Goal: Task Accomplishment & Management: Use online tool/utility

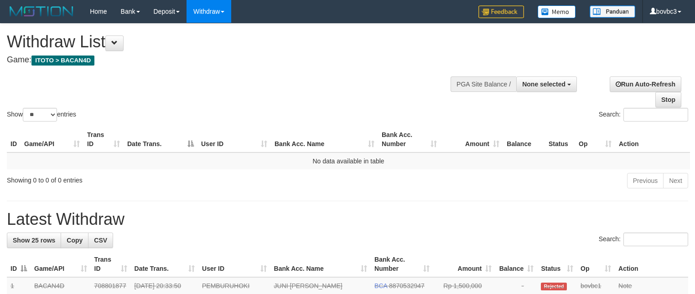
select select
select select "**"
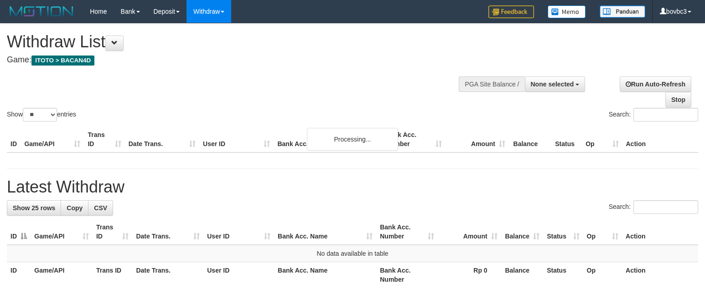
select select
select select "**"
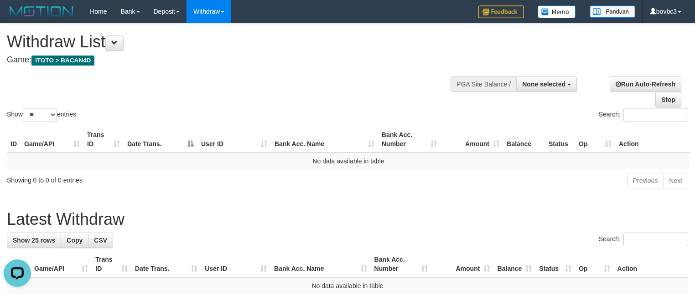
scroll to position [115, 0]
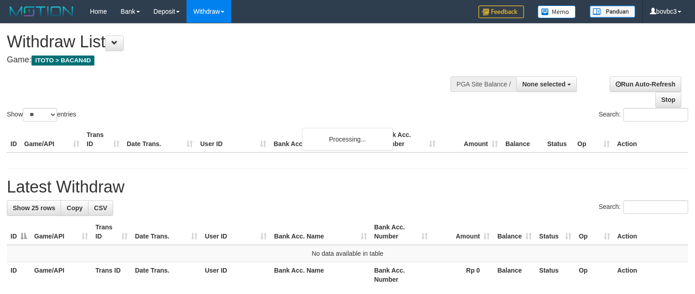
select select
select select "**"
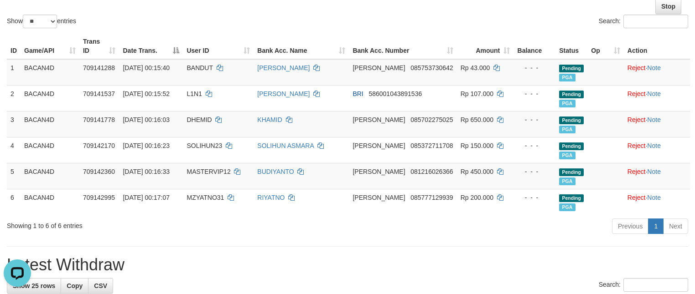
scroll to position [118, 0]
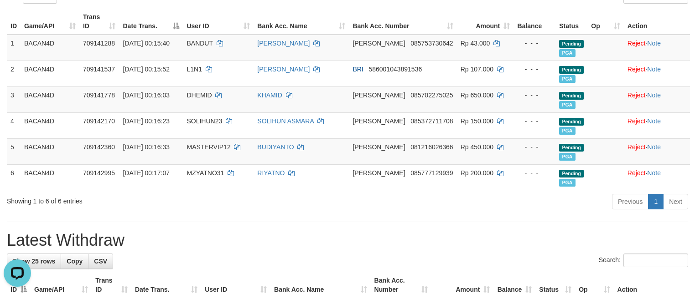
click at [404, 237] on h1 "Latest Withdraw" at bounding box center [347, 241] width 681 height 18
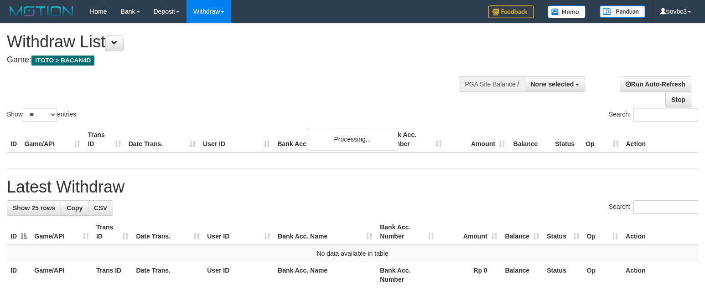
select select
select select "**"
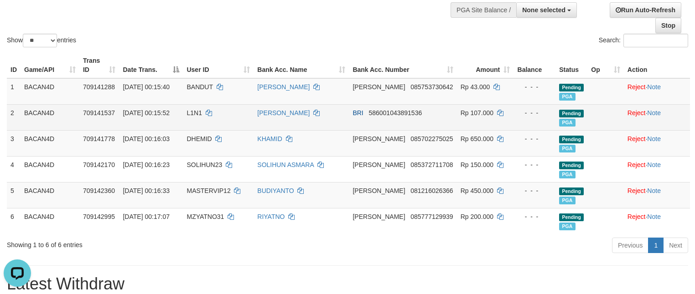
scroll to position [50, 0]
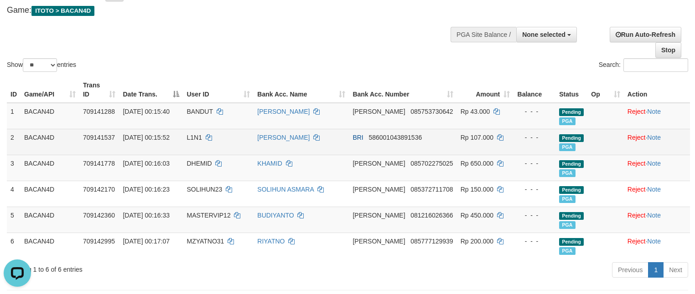
click at [599, 143] on td at bounding box center [605, 142] width 36 height 26
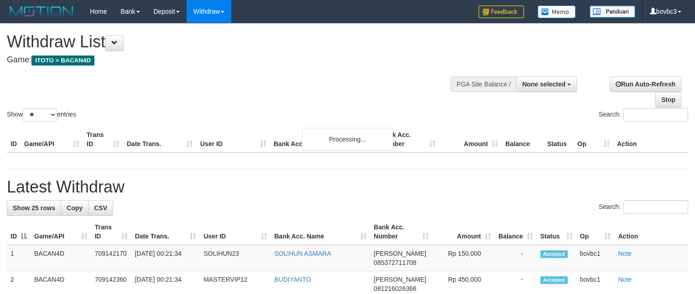
select select
select select "**"
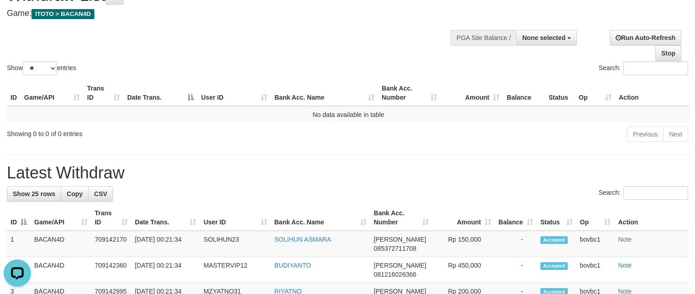
scroll to position [115, 0]
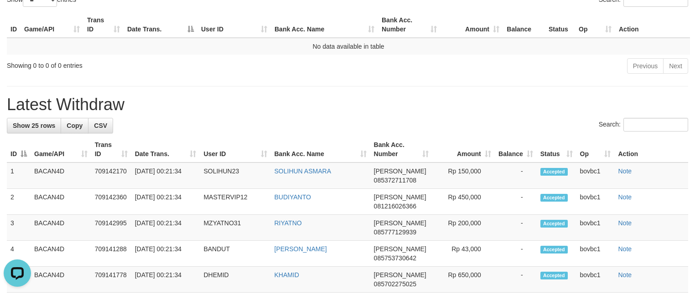
click at [365, 130] on div "Search:" at bounding box center [347, 126] width 681 height 16
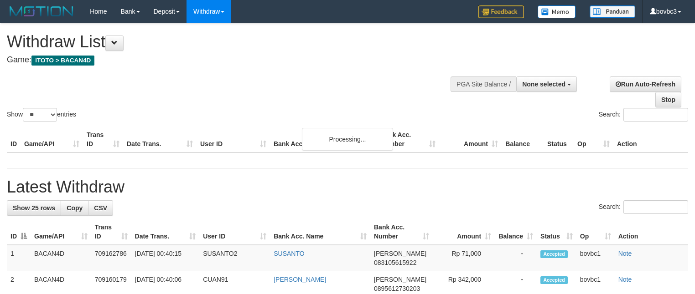
select select
select select "**"
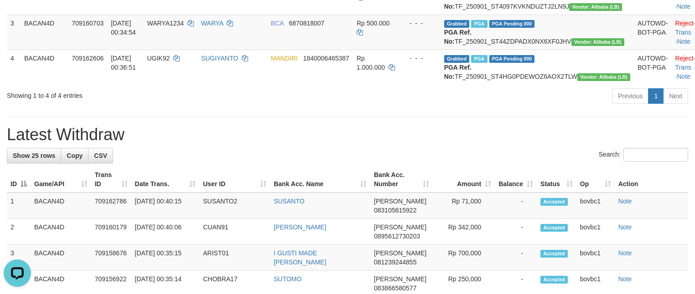
scroll to position [115, 0]
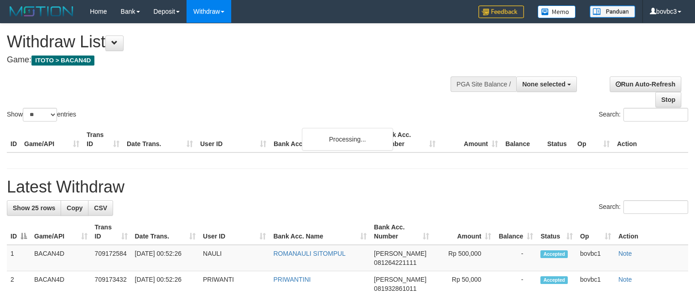
select select
select select "**"
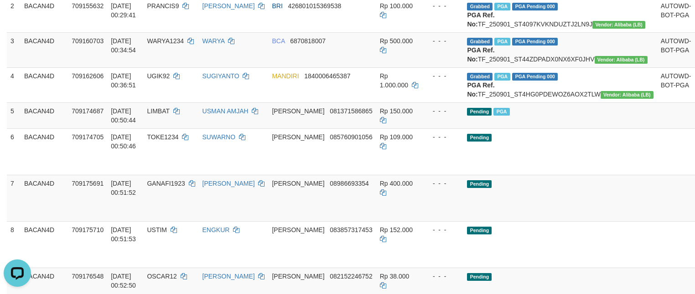
scroll to position [183, 0]
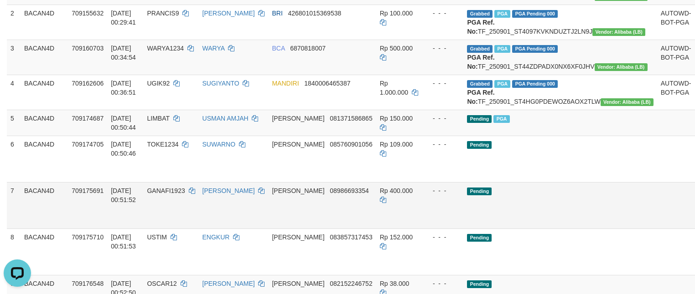
click at [541, 221] on td "Pending" at bounding box center [559, 205] width 193 height 46
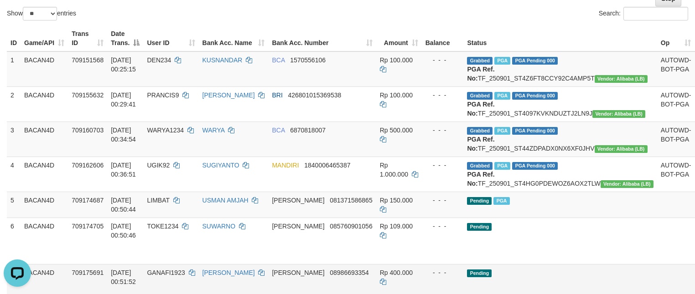
scroll to position [46, 0]
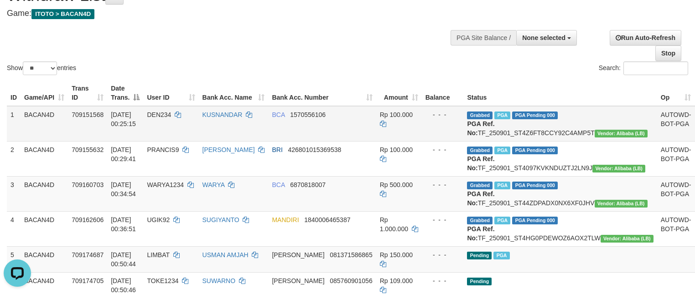
click at [561, 136] on td "Grabbed PGA PGA Pending 000 PGA Ref. No: TF_250901_ST4Z6FT8CCY92C4AMP5T Vendor:…" at bounding box center [559, 124] width 193 height 36
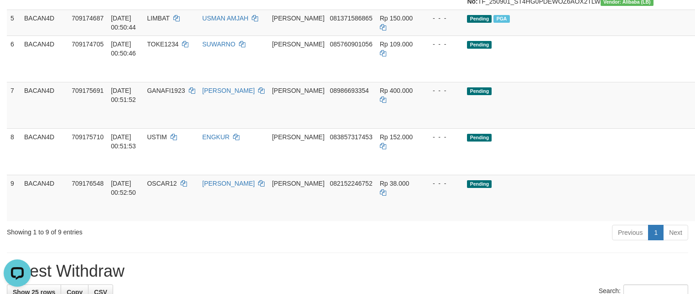
scroll to position [320, 0]
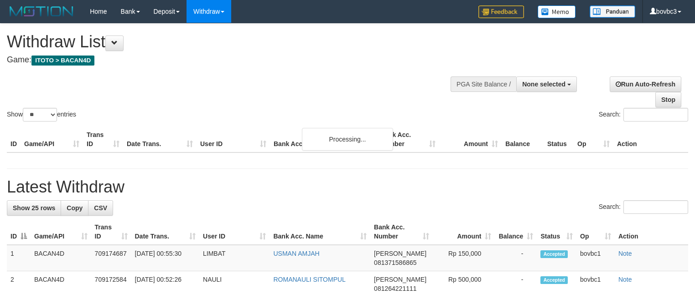
select select
select select "**"
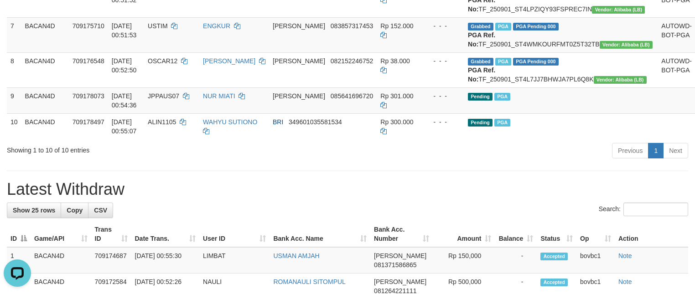
scroll to position [345, 0]
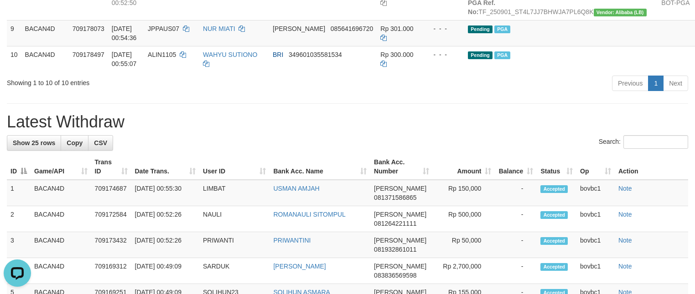
click at [525, 131] on h1 "Latest Withdraw" at bounding box center [347, 122] width 681 height 18
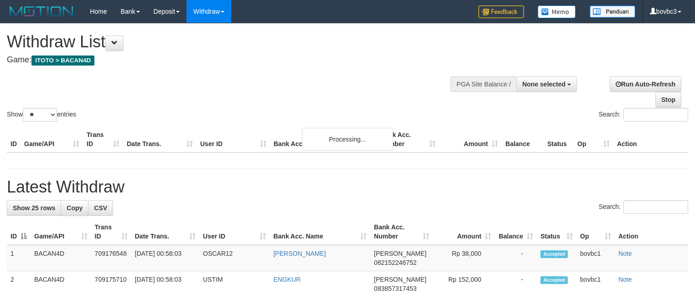
select select
select select "**"
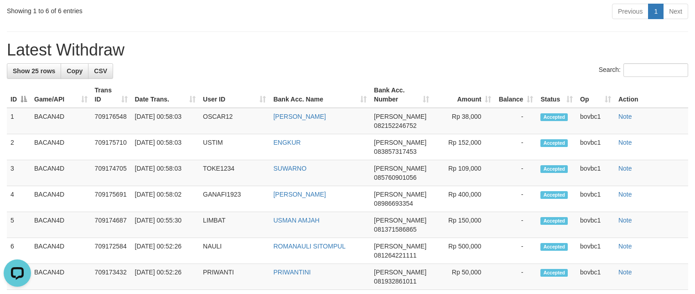
click at [498, 79] on div "Search:" at bounding box center [347, 71] width 681 height 16
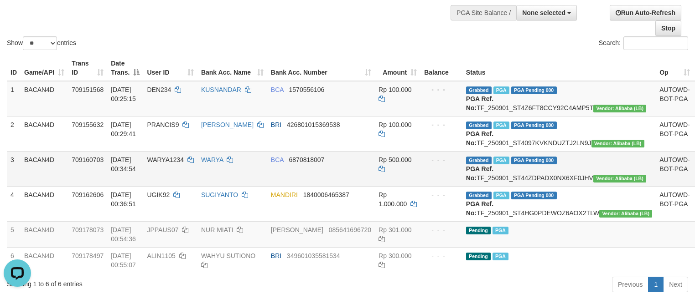
scroll to position [140, 0]
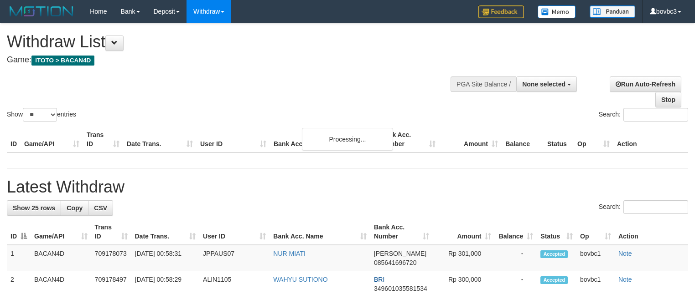
select select
select select "**"
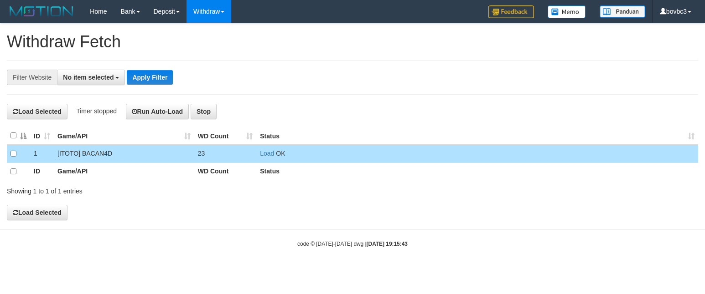
select select
click at [267, 154] on link "Load" at bounding box center [267, 153] width 14 height 7
click at [266, 154] on link "Load" at bounding box center [267, 153] width 14 height 7
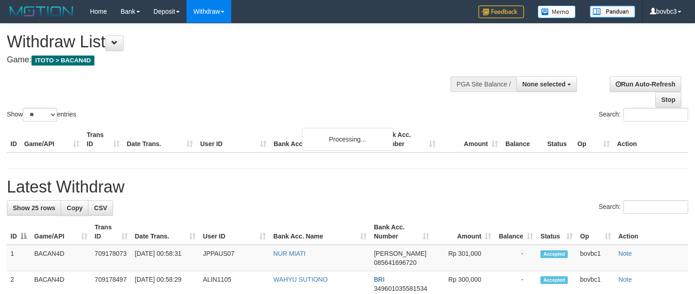
select select
select select "**"
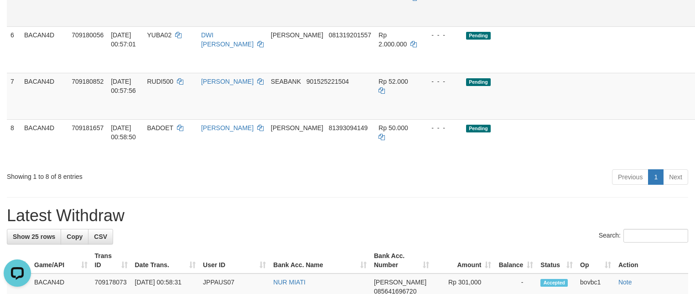
click at [694, 22] on link "Send PGA" at bounding box center [704, 13] width 15 height 16
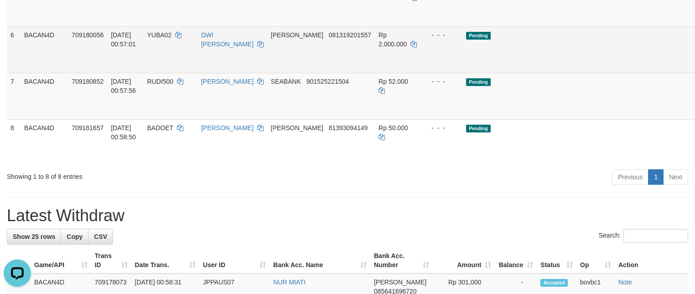
click at [694, 68] on link "Send PGA" at bounding box center [704, 60] width 15 height 16
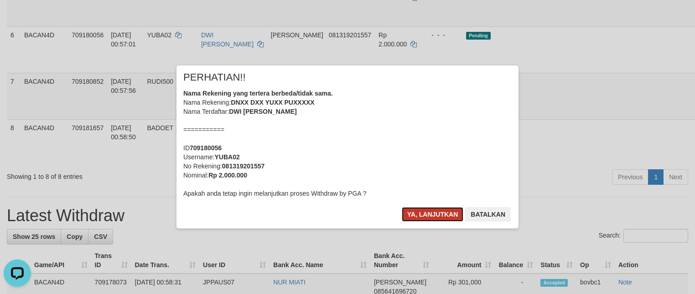
click at [422, 212] on button "Ya, lanjutkan" at bounding box center [433, 214] width 62 height 15
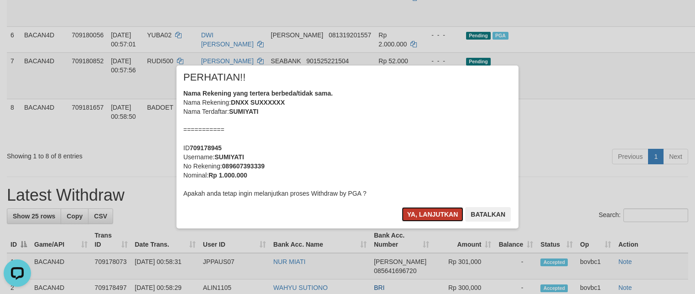
click at [427, 215] on button "Ya, lanjutkan" at bounding box center [433, 214] width 62 height 15
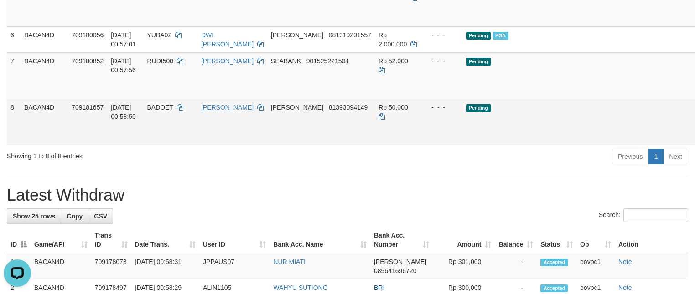
click at [694, 141] on link "Send PGA" at bounding box center [704, 132] width 15 height 16
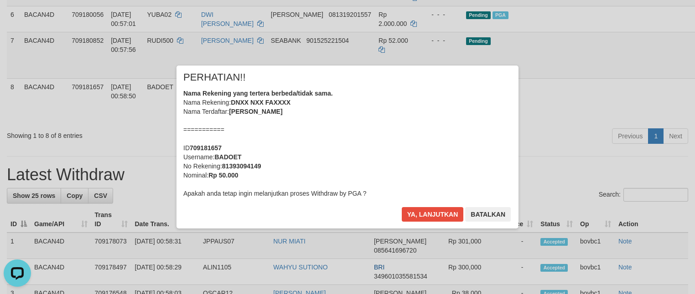
click at [431, 222] on div "Ya, lanjutkan Batalkan" at bounding box center [456, 217] width 111 height 21
click at [429, 208] on button "Ya, lanjutkan" at bounding box center [433, 214] width 62 height 15
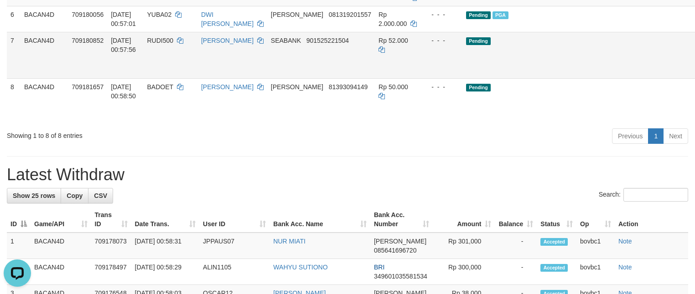
click at [694, 74] on link "Send PGA" at bounding box center [704, 65] width 15 height 16
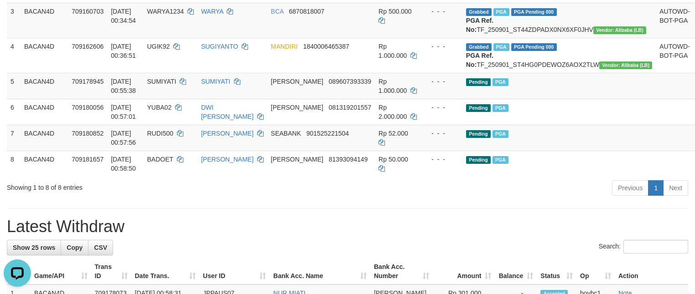
scroll to position [245, 0]
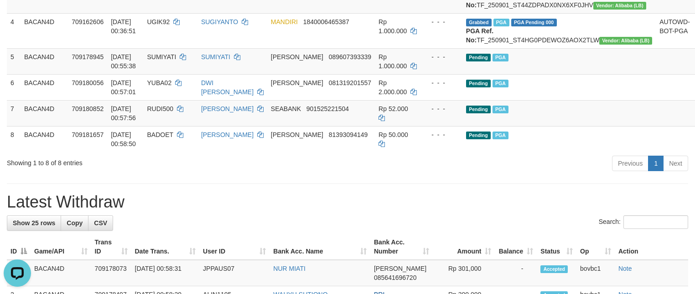
click at [333, 175] on div "Previous 1 Next" at bounding box center [491, 165] width 391 height 20
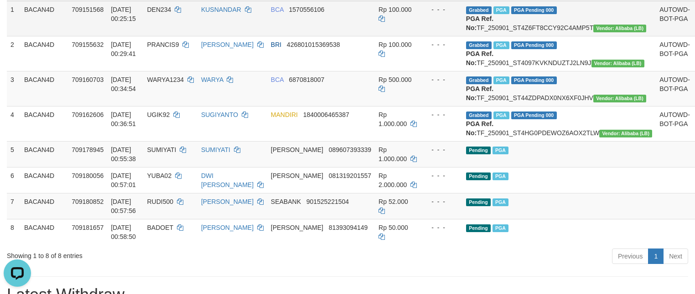
scroll to position [176, 0]
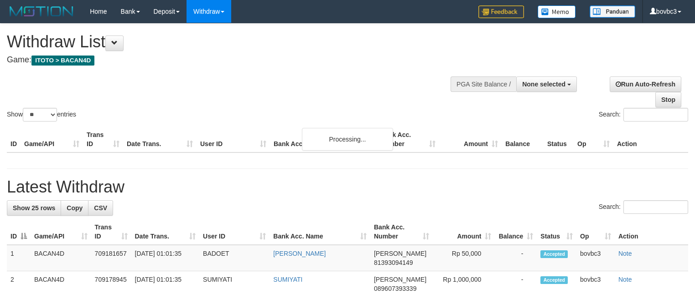
select select
select select "**"
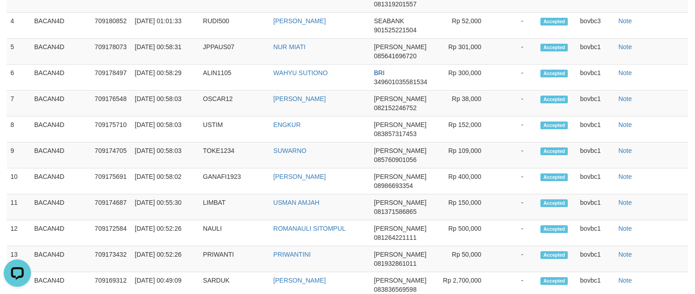
scroll to position [612, 0]
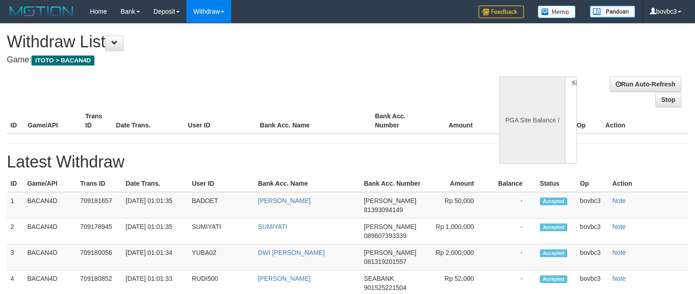
select select
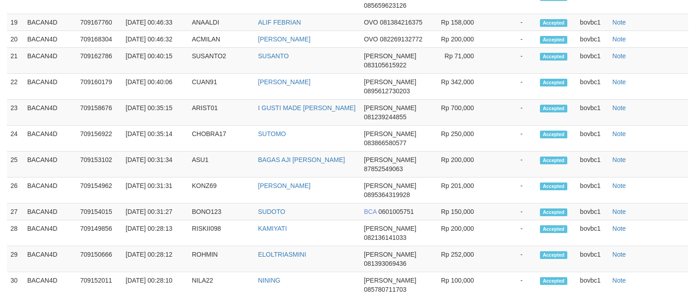
select select "**"
select select
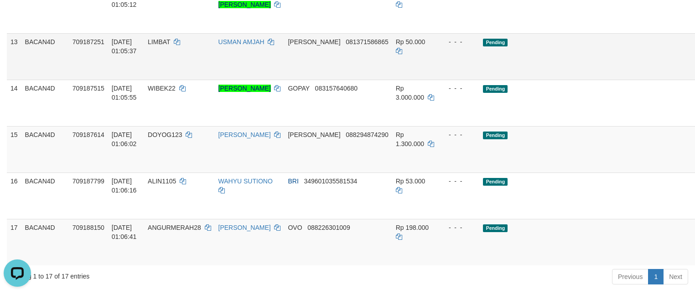
scroll to position [612, 0]
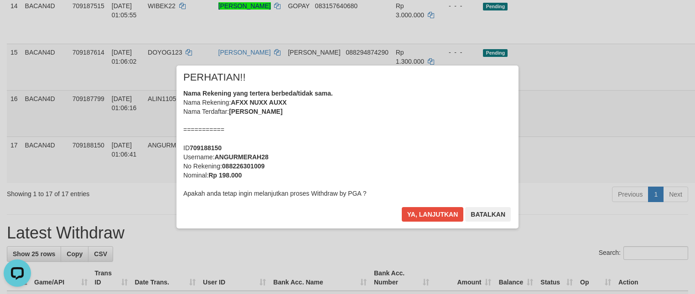
click at [643, 168] on div "× PERHATIAN!! Nama Rekening yang tertera berbeda/tidak sama. Nama Rekening: AFX…" at bounding box center [347, 147] width 695 height 200
click at [424, 216] on button "Ya, lanjutkan" at bounding box center [433, 214] width 62 height 15
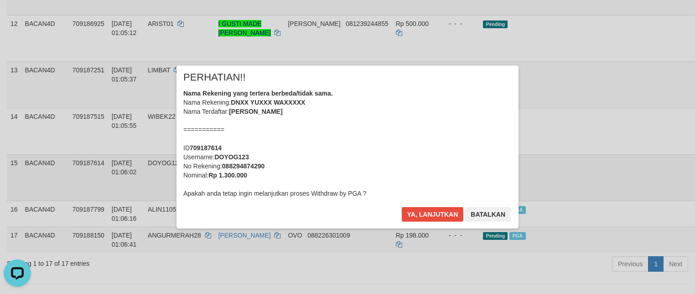
scroll to position [475, 0]
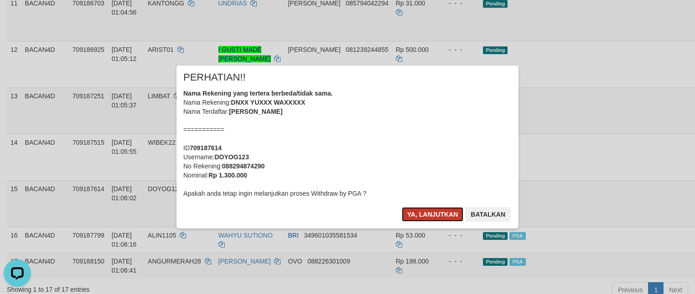
click at [417, 219] on button "Ya, lanjutkan" at bounding box center [433, 214] width 62 height 15
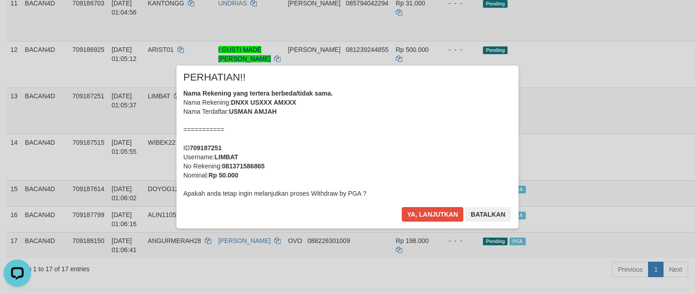
click at [646, 68] on div "× PERHATIAN!! Nama Rekening yang tertera berbeda/tidak sama. Nama Rekening: DNX…" at bounding box center [347, 147] width 695 height 200
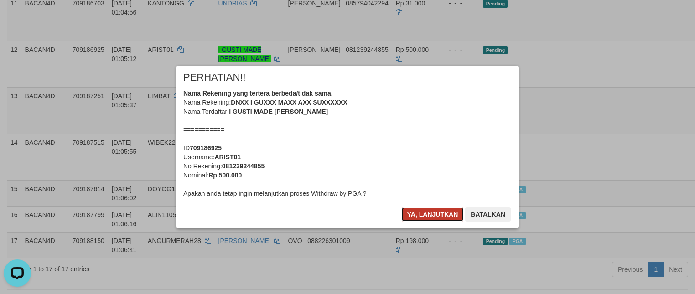
click at [454, 211] on button "Ya, lanjutkan" at bounding box center [433, 214] width 62 height 15
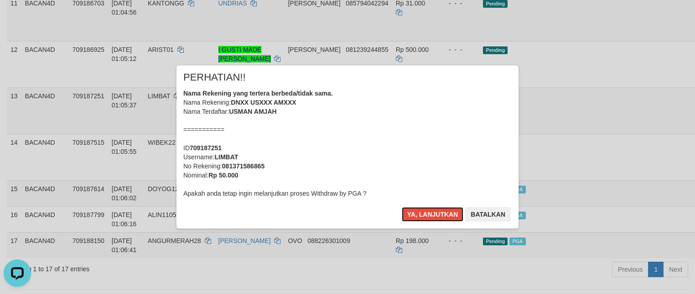
click at [452, 213] on button "Ya, lanjutkan" at bounding box center [433, 214] width 62 height 15
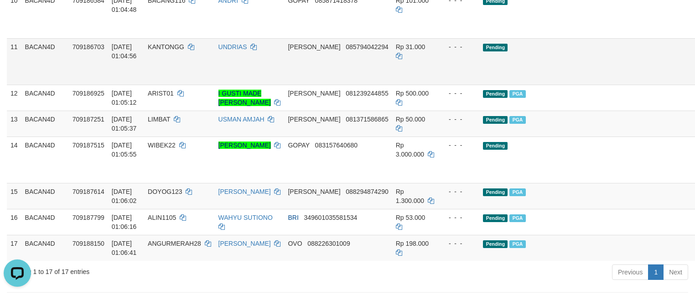
scroll to position [407, 0]
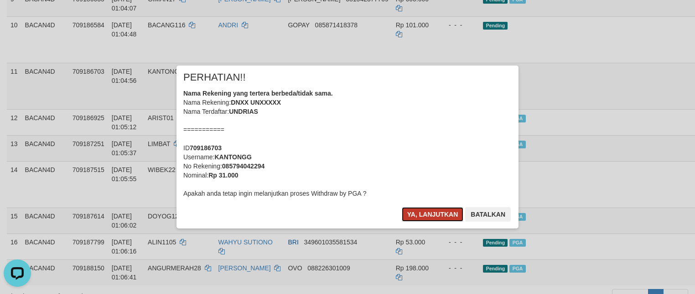
click at [417, 212] on button "Ya, lanjutkan" at bounding box center [433, 214] width 62 height 15
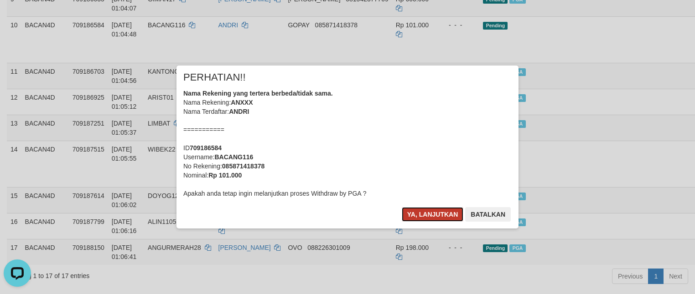
click at [426, 218] on button "Ya, lanjutkan" at bounding box center [433, 214] width 62 height 15
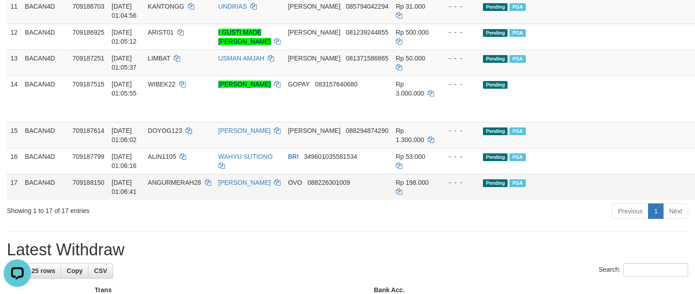
scroll to position [475, 0]
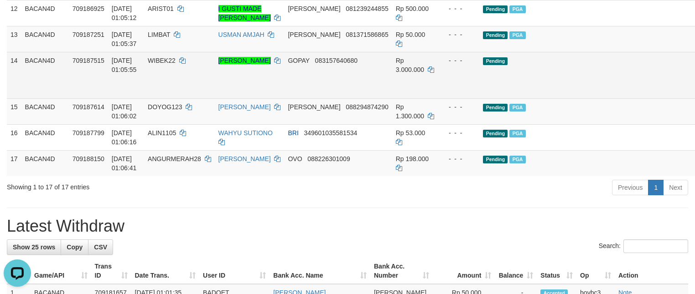
click at [175, 64] on span "WIBEK22" at bounding box center [162, 60] width 28 height 7
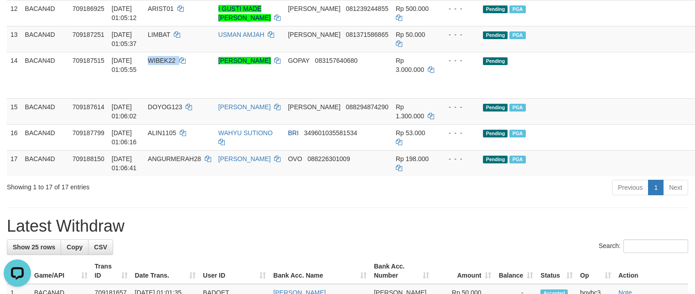
copy td "WIBEK22"
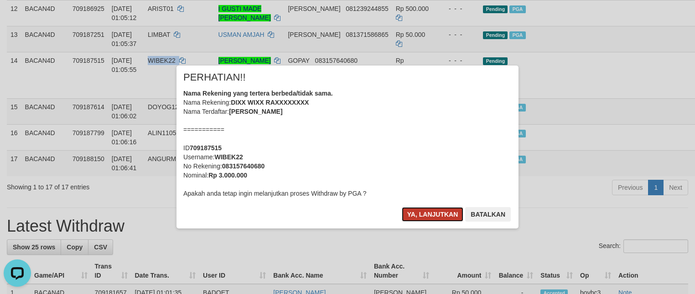
click at [443, 215] on button "Ya, lanjutkan" at bounding box center [433, 214] width 62 height 15
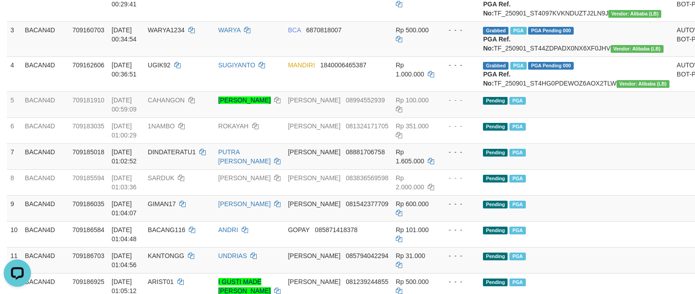
scroll to position [270, 0]
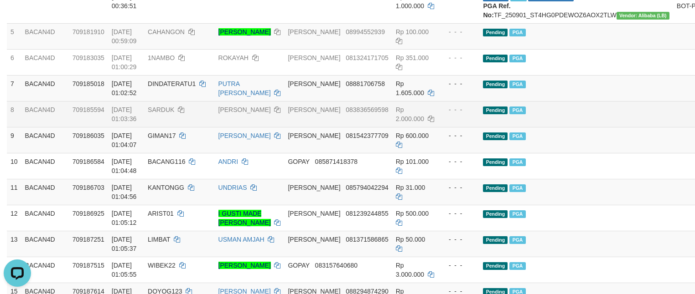
click at [396, 123] on span "Rp 2.000.000" at bounding box center [410, 114] width 28 height 16
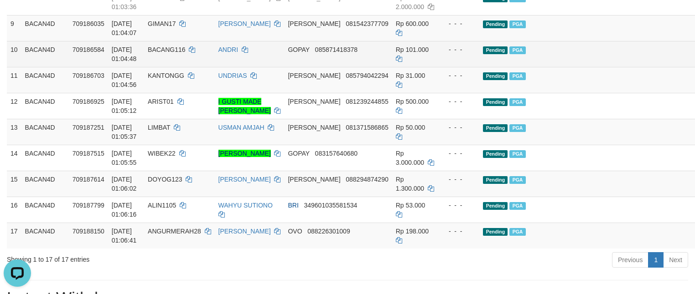
scroll to position [407, 0]
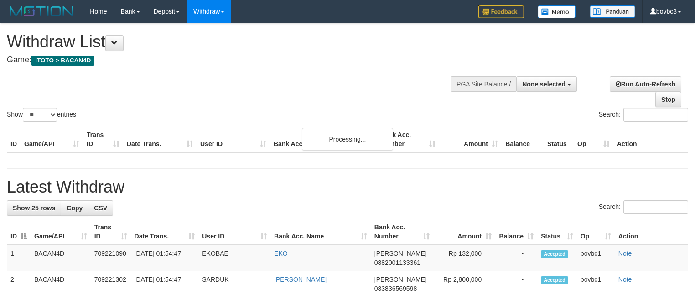
select select
select select "**"
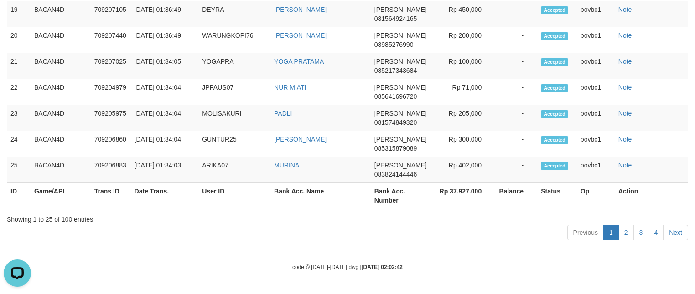
scroll to position [1151, 0]
click at [623, 229] on link "2" at bounding box center [625, 232] width 15 height 15
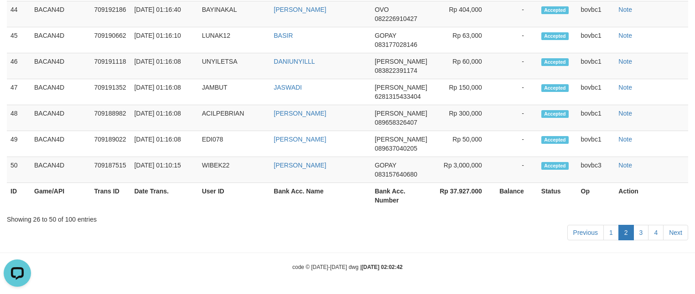
scroll to position [1133, 0]
click at [640, 233] on link "3" at bounding box center [640, 232] width 15 height 15
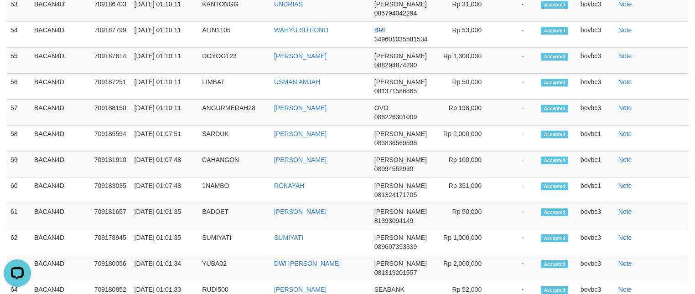
scroll to position [655, 0]
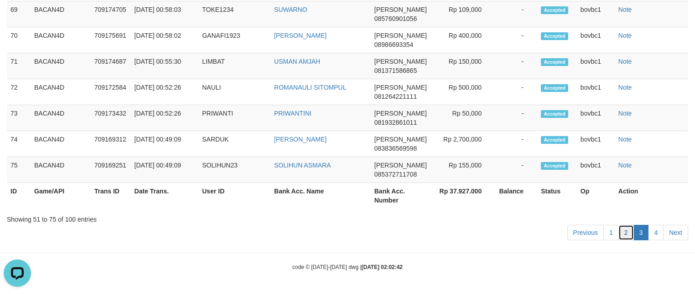
click at [625, 230] on link "2" at bounding box center [625, 232] width 15 height 15
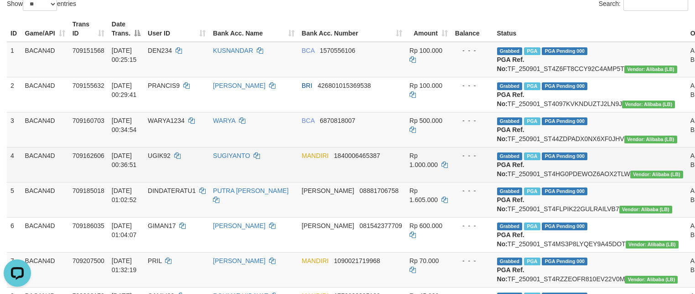
scroll to position [108, 0]
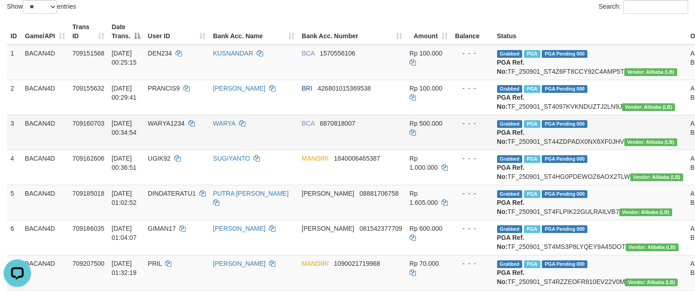
click at [424, 150] on td "Rp 500.000" at bounding box center [429, 132] width 46 height 35
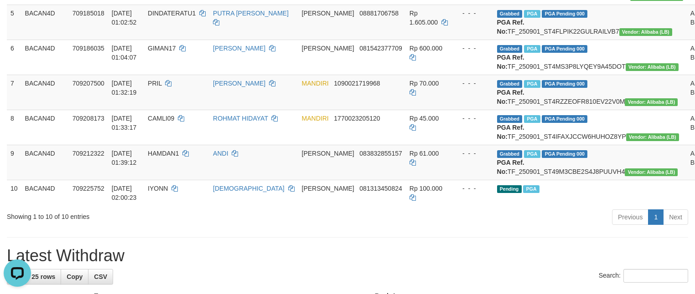
scroll to position [313, 0]
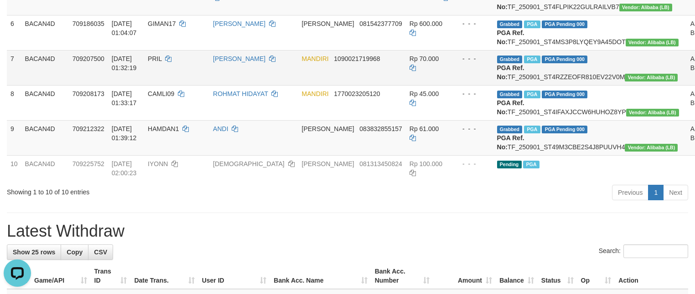
click at [561, 85] on td "Grabbed PGA PGA Pending 000 PGA Ref. No: TF_250901_ST4RZZEOFR810EV22V0M Vendor:…" at bounding box center [589, 67] width 193 height 35
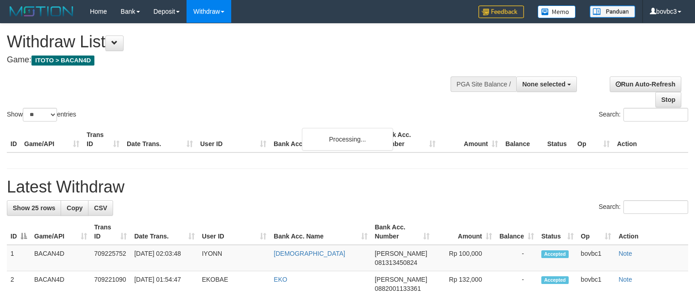
select select
select select "**"
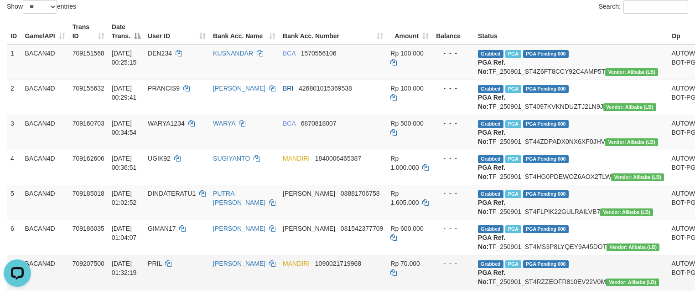
scroll to position [176, 0]
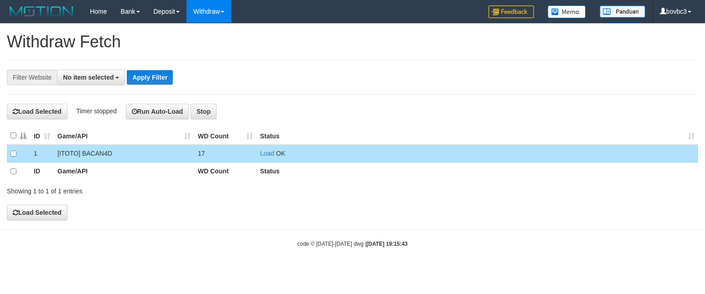
select select
click at [264, 155] on link "Load" at bounding box center [267, 153] width 14 height 7
click at [263, 152] on link "Load" at bounding box center [267, 153] width 14 height 7
click at [268, 150] on td "Load OK" at bounding box center [477, 154] width 442 height 18
click at [266, 152] on link "Load" at bounding box center [267, 153] width 14 height 7
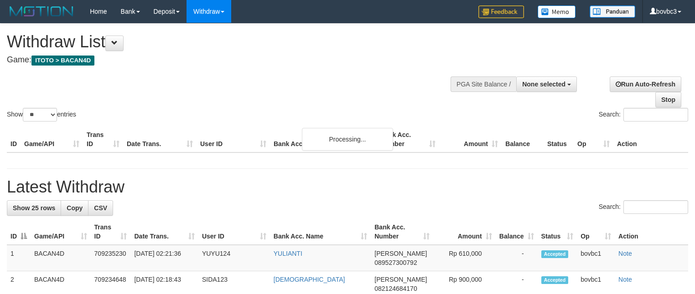
select select
select select "**"
select select
select select "**"
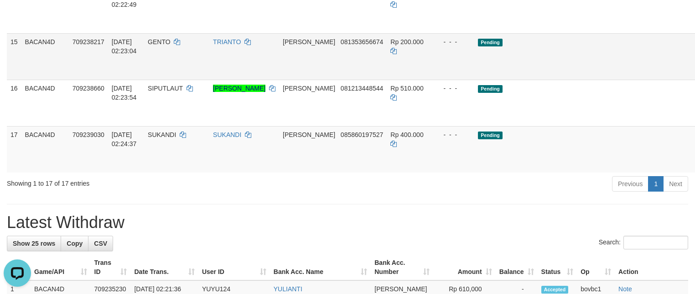
scroll to position [680, 0]
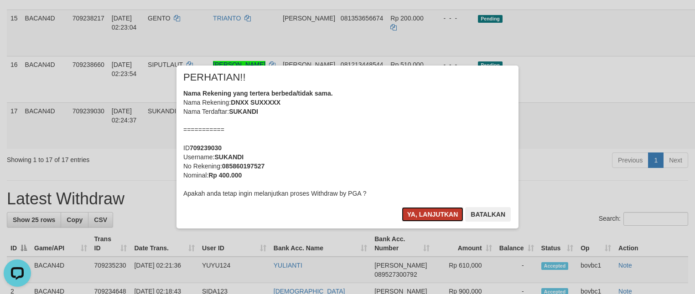
click at [433, 212] on button "Ya, lanjutkan" at bounding box center [433, 214] width 62 height 15
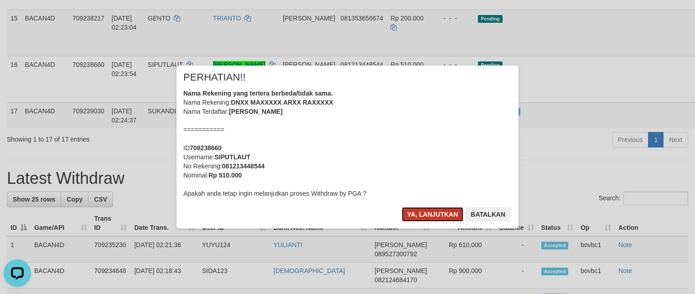
click at [426, 217] on button "Ya, lanjutkan" at bounding box center [433, 214] width 62 height 15
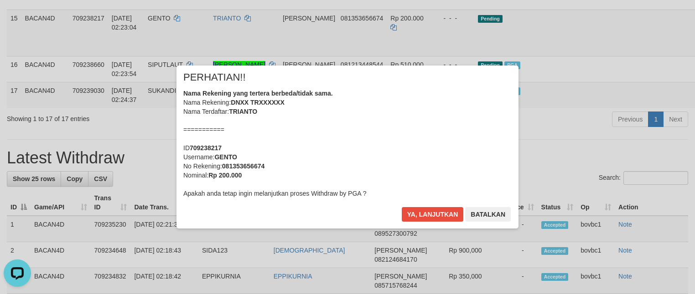
click at [643, 92] on div "× PERHATIAN!! Nama Rekening yang tertera berbeda/tidak sama. Nama Rekening: DNX…" at bounding box center [347, 147] width 695 height 200
click at [446, 210] on button "Ya, lanjutkan" at bounding box center [433, 214] width 62 height 15
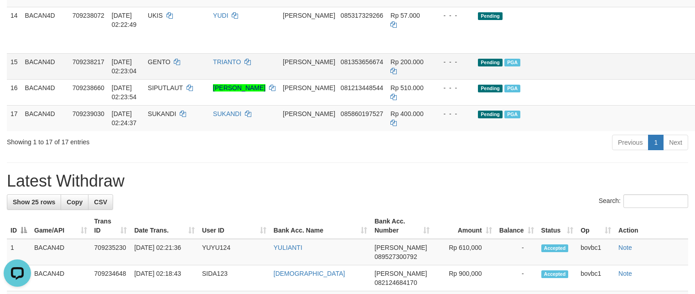
scroll to position [612, 0]
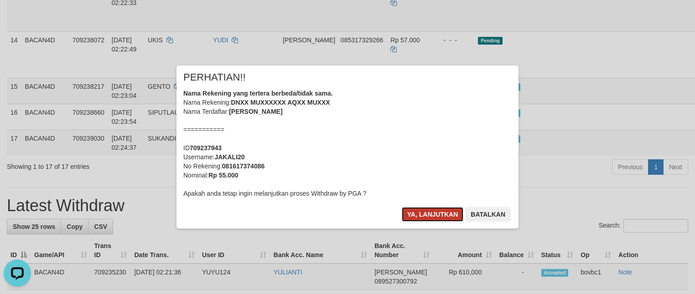
click at [446, 212] on button "Ya, lanjutkan" at bounding box center [433, 214] width 62 height 15
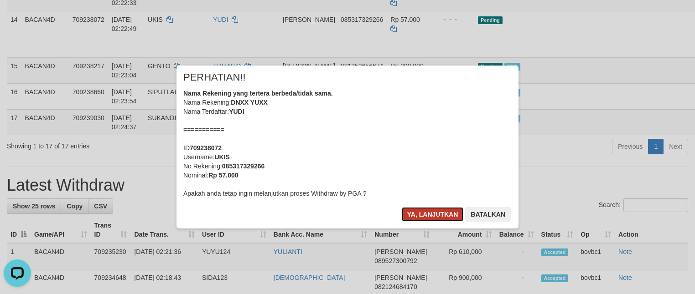
click at [436, 213] on button "Ya, lanjutkan" at bounding box center [433, 214] width 62 height 15
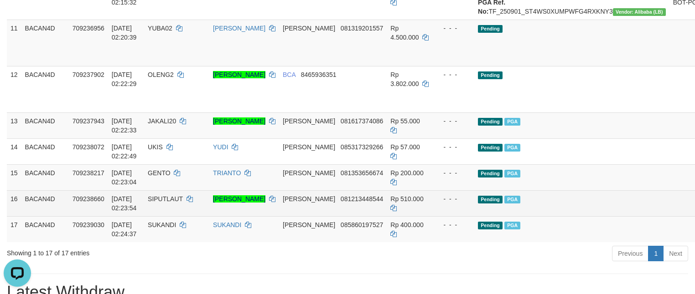
scroll to position [475, 0]
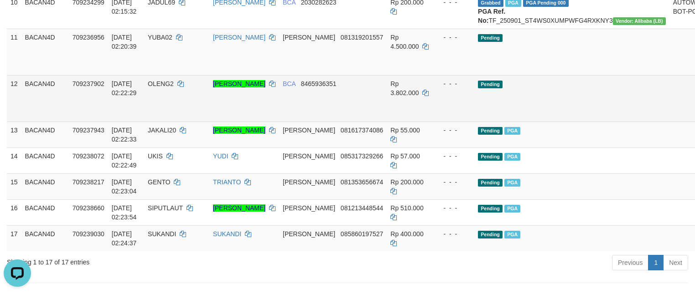
click at [174, 88] on span "OLENG2" at bounding box center [161, 83] width 26 height 7
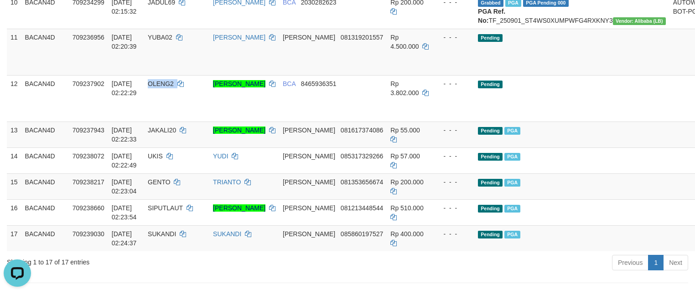
copy td "OLENG2"
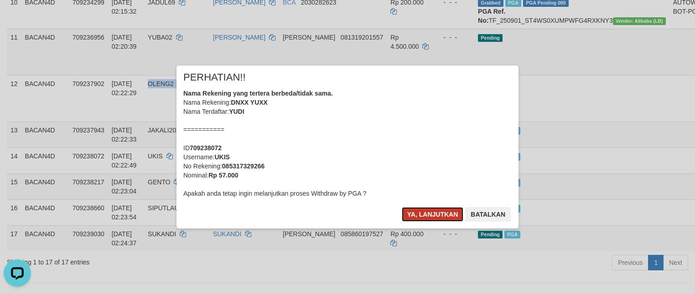
click at [431, 215] on button "Ya, lanjutkan" at bounding box center [433, 214] width 62 height 15
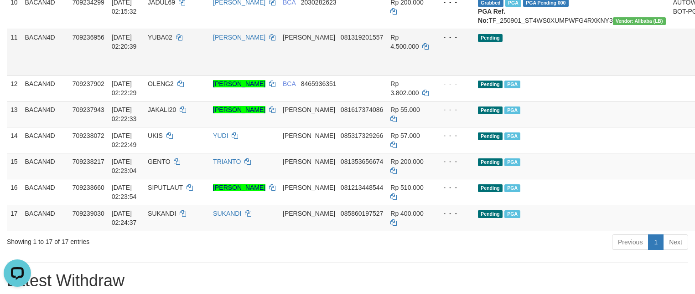
click at [172, 41] on span "YUBA02" at bounding box center [160, 37] width 25 height 7
copy td "YUBA02"
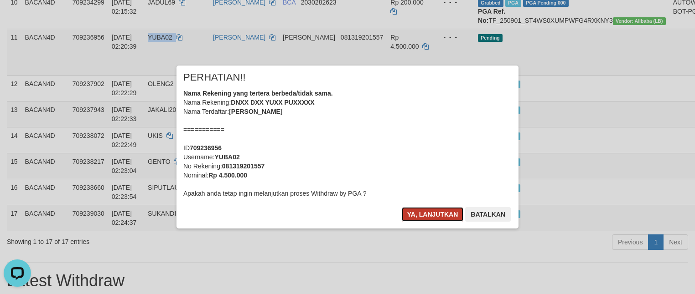
click at [420, 217] on button "Ya, lanjutkan" at bounding box center [433, 214] width 62 height 15
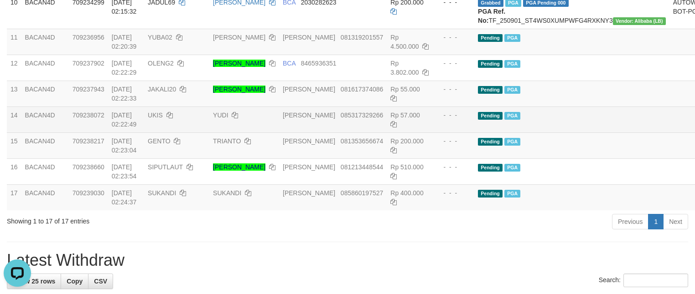
click at [585, 133] on td "Pending PGA" at bounding box center [571, 120] width 195 height 26
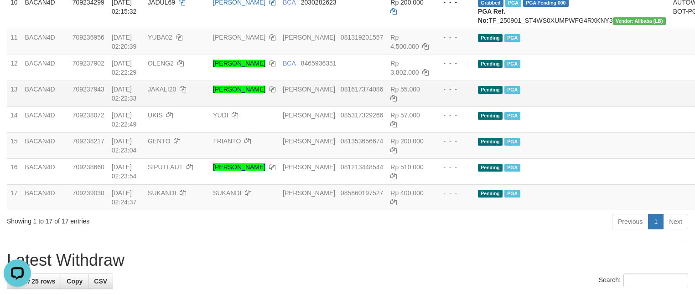
scroll to position [612, 0]
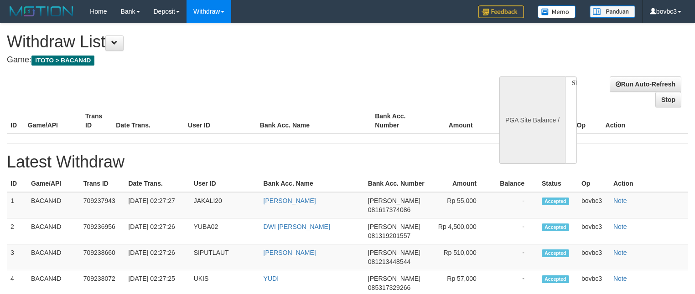
select select
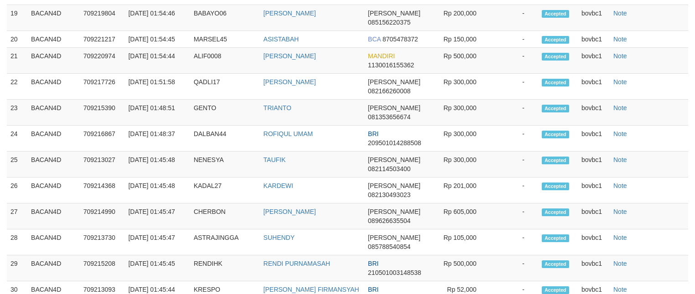
select select "**"
select select
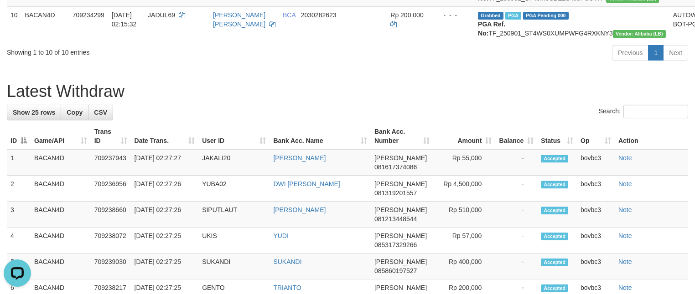
scroll to position [457, 0]
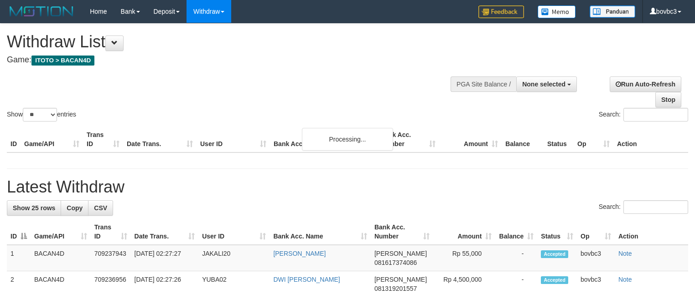
select select
select select "**"
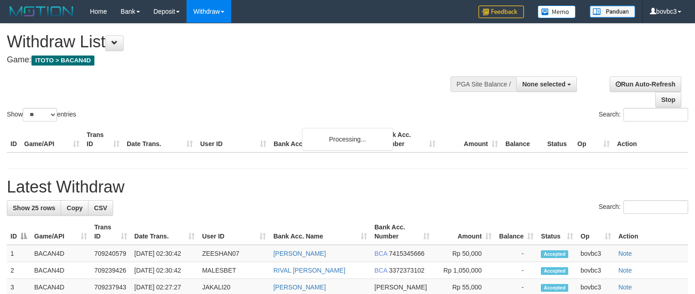
select select
select select "**"
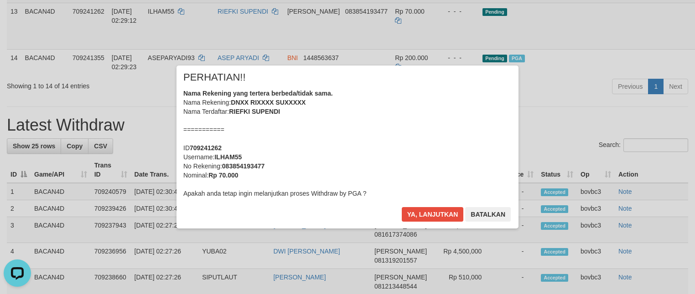
click at [645, 89] on div "× PERHATIAN!! Nama Rekening yang tertera berbeda/tidak sama. Nama Rekening: DNX…" at bounding box center [347, 147] width 695 height 200
click at [437, 211] on button "Ya, lanjutkan" at bounding box center [433, 214] width 62 height 15
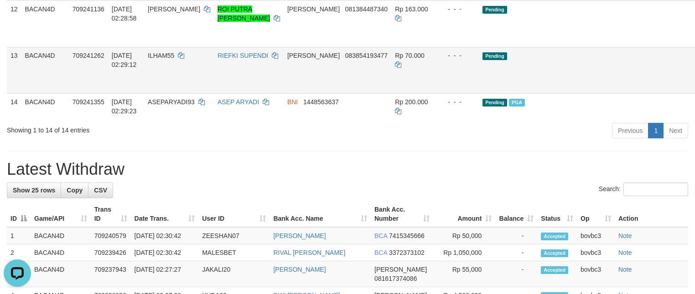
scroll to position [525, 0]
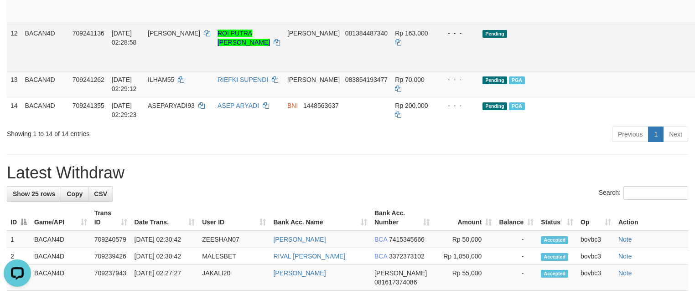
click at [641, 154] on body "Toggle navigation Home Bank Account List Load By Website Group [ITOTO] BACAN4D …" at bounding box center [347, 211] width 695 height 1472
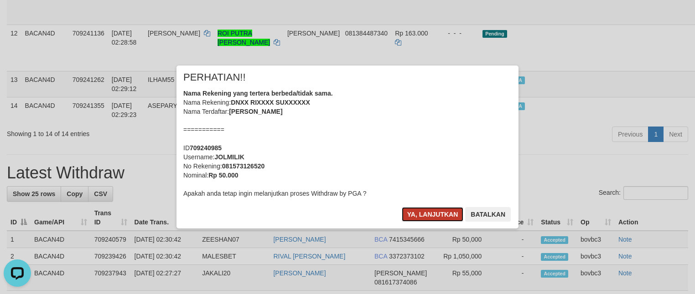
click at [439, 217] on button "Ya, lanjutkan" at bounding box center [433, 214] width 62 height 15
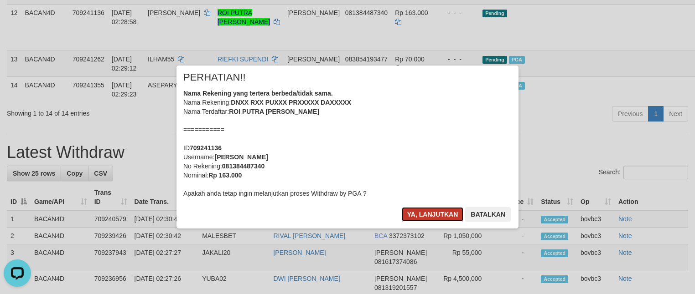
click at [433, 216] on button "Ya, lanjutkan" at bounding box center [433, 214] width 62 height 15
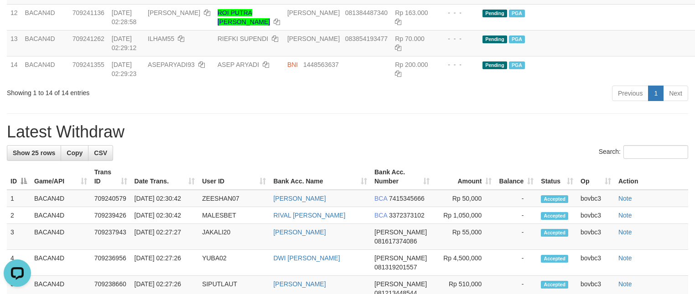
click at [469, 141] on h1 "Latest Withdraw" at bounding box center [347, 132] width 681 height 18
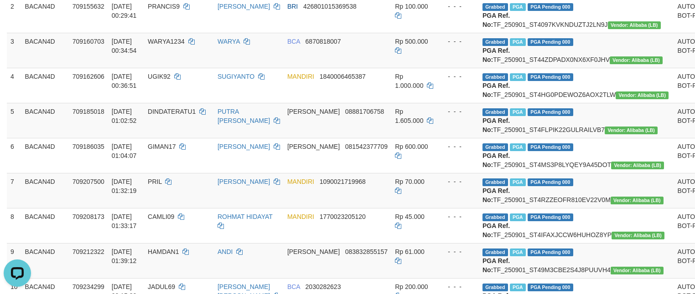
scroll to position [184, 0]
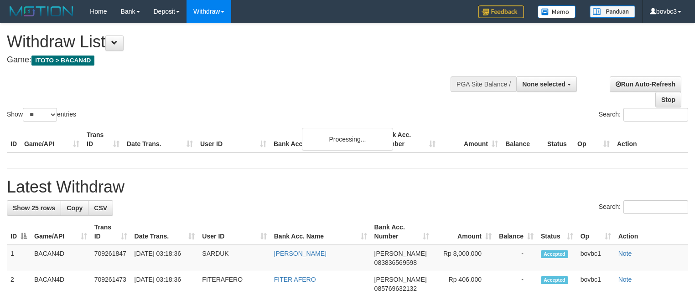
select select
select select "**"
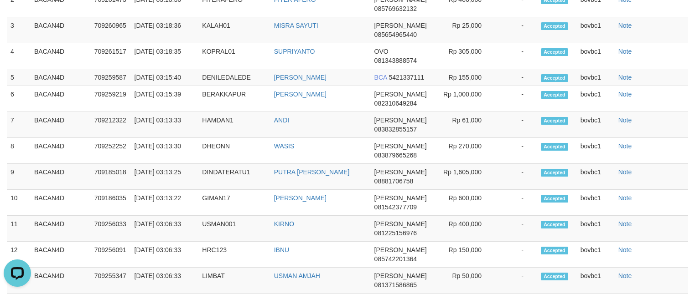
scroll to position [268, 0]
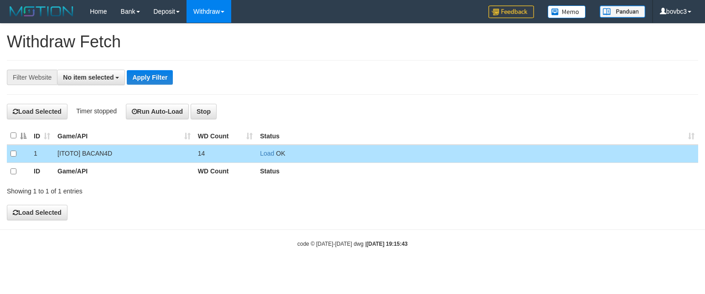
select select
click at [270, 154] on link "Load" at bounding box center [267, 153] width 14 height 7
click at [258, 156] on td "Load OK" at bounding box center [477, 154] width 442 height 18
click at [263, 154] on link "Load" at bounding box center [267, 153] width 14 height 7
click at [264, 154] on link "Load" at bounding box center [267, 153] width 14 height 7
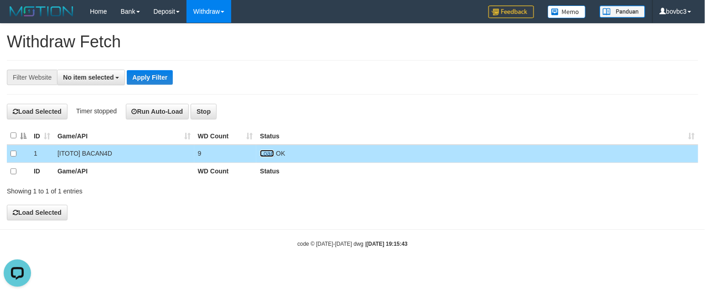
click at [271, 153] on link "Load" at bounding box center [267, 153] width 14 height 7
drag, startPoint x: 269, startPoint y: 151, endPoint x: 267, endPoint y: 156, distance: 5.7
click at [268, 151] on td "Load OK" at bounding box center [477, 154] width 442 height 18
click at [267, 156] on link "Load" at bounding box center [267, 153] width 14 height 7
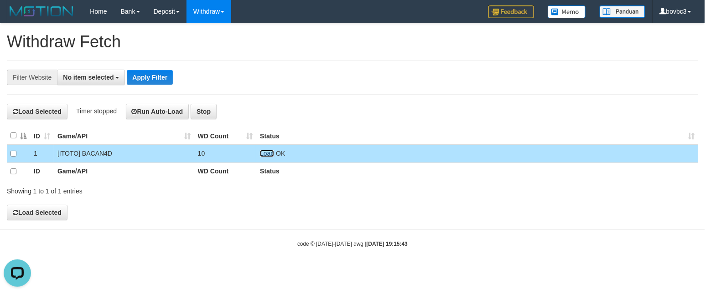
click at [264, 156] on link "Load" at bounding box center [267, 153] width 14 height 7
click at [265, 156] on link "Load" at bounding box center [267, 153] width 14 height 7
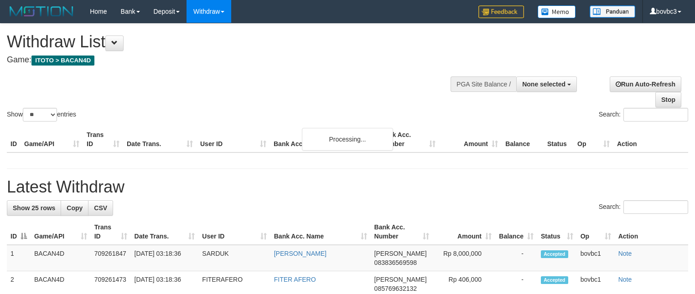
select select
select select "**"
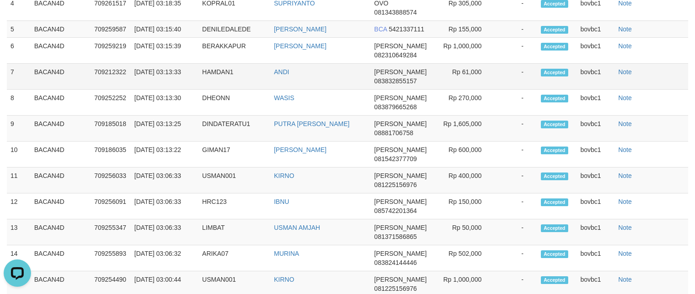
scroll to position [389, 0]
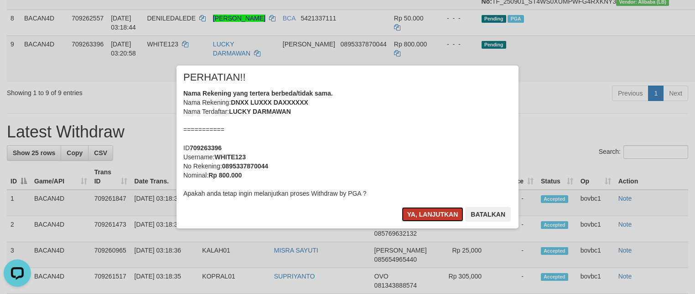
click at [445, 215] on button "Ya, lanjutkan" at bounding box center [433, 214] width 62 height 15
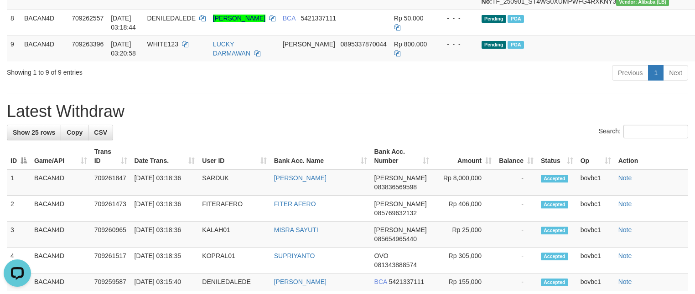
click at [361, 161] on div "**********" at bounding box center [347, 248] width 695 height 1227
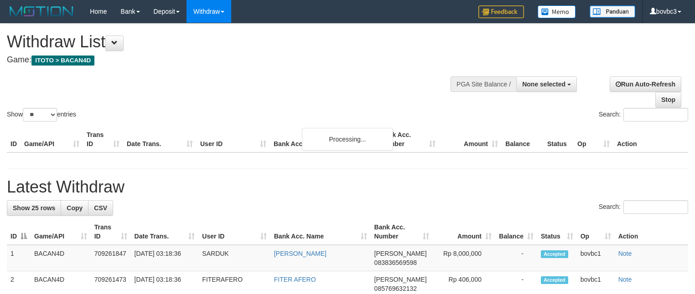
select select
select select "**"
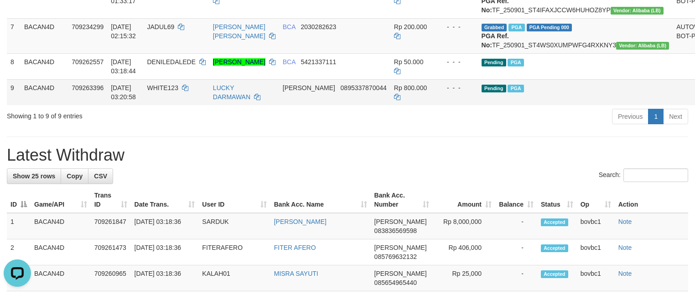
scroll to position [320, 0]
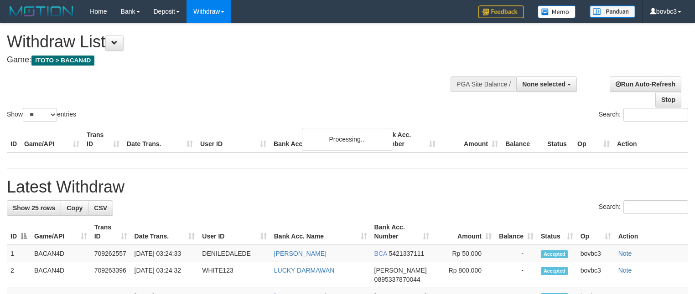
select select
select select "**"
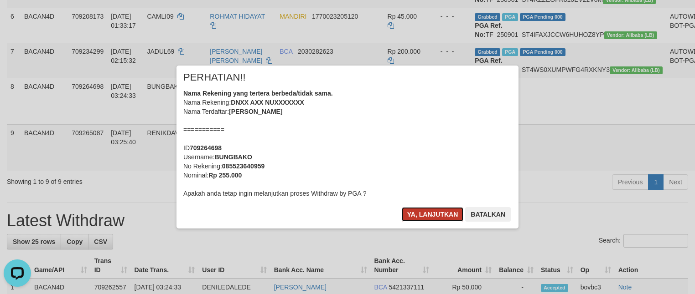
click at [445, 218] on button "Ya, lanjutkan" at bounding box center [433, 214] width 62 height 15
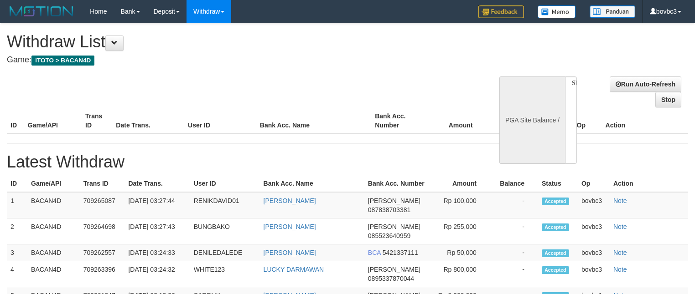
select select
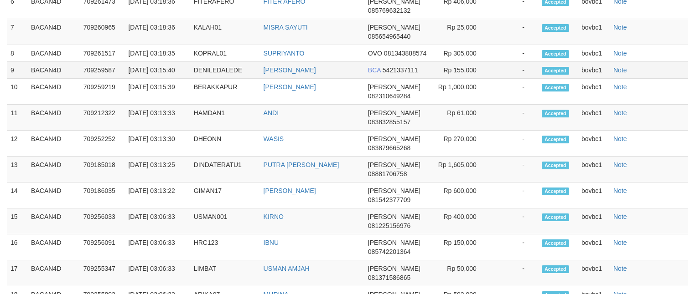
select select "**"
select select
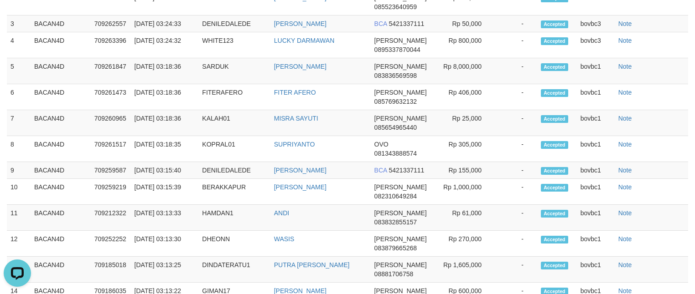
click at [641, 131] on div "**********" at bounding box center [347, 21] width 695 height 1268
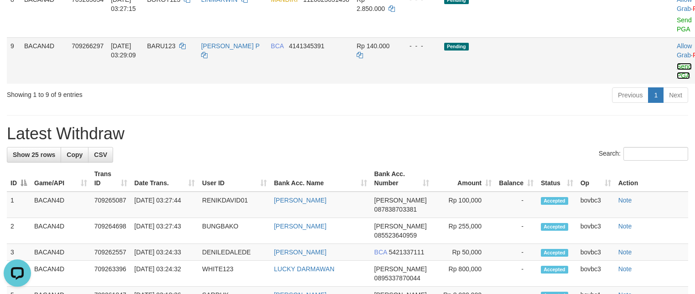
scroll to position [398, 0]
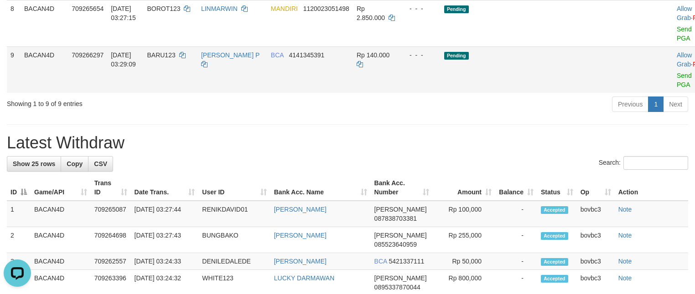
click at [673, 93] on td "Allow Grab · Reject Send PGA · Note" at bounding box center [695, 69] width 45 height 46
click at [676, 88] on link "Send PGA" at bounding box center [683, 80] width 15 height 16
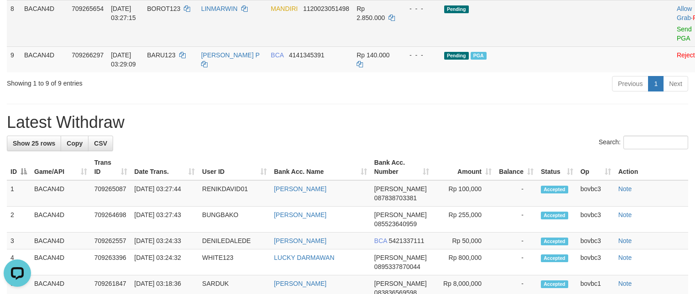
click at [197, 46] on td "BOROT123" at bounding box center [170, 23] width 54 height 46
click at [173, 12] on span "BOROT123" at bounding box center [163, 8] width 33 height 7
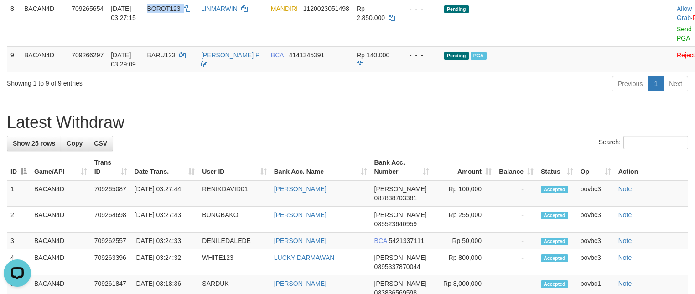
copy td "BOROT123"
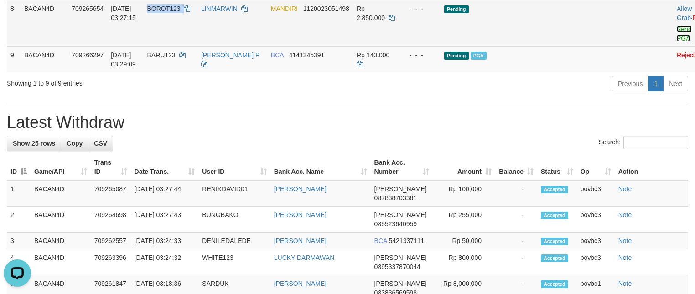
click at [676, 42] on link "Send PGA" at bounding box center [683, 34] width 15 height 16
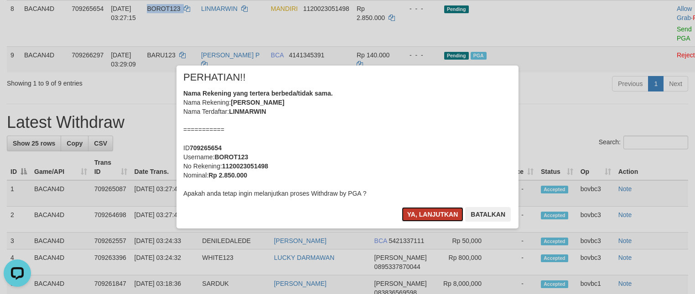
click at [435, 216] on button "Ya, lanjutkan" at bounding box center [433, 214] width 62 height 15
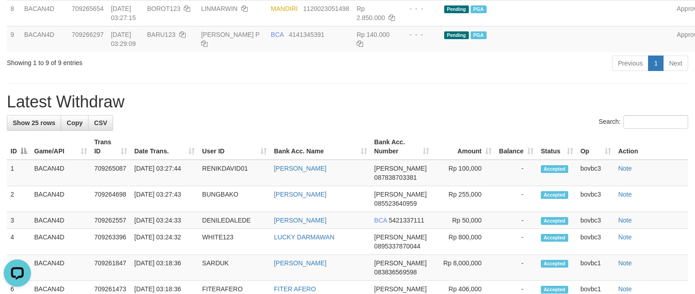
click at [457, 131] on div "Search:" at bounding box center [347, 123] width 681 height 16
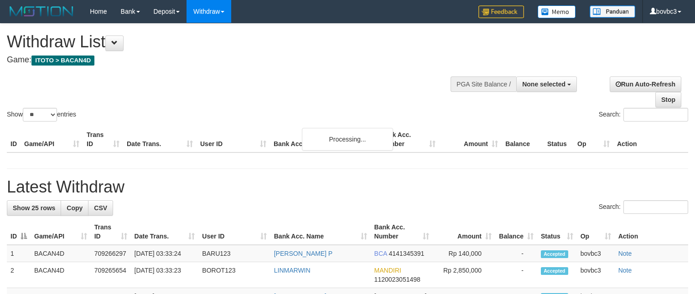
select select
select select "**"
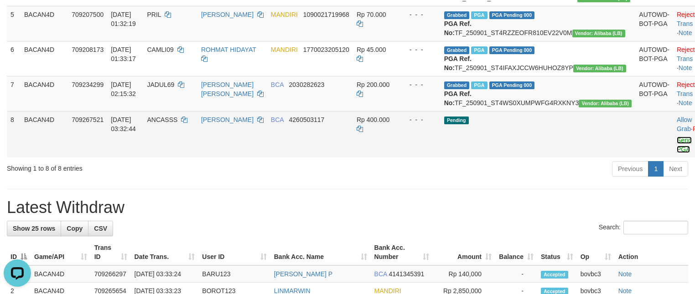
click at [676, 153] on link "Send PGA" at bounding box center [683, 145] width 15 height 16
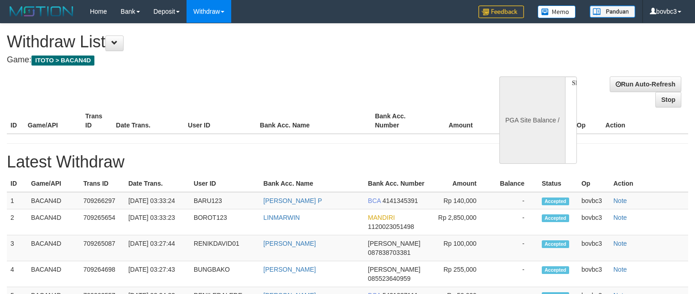
select select
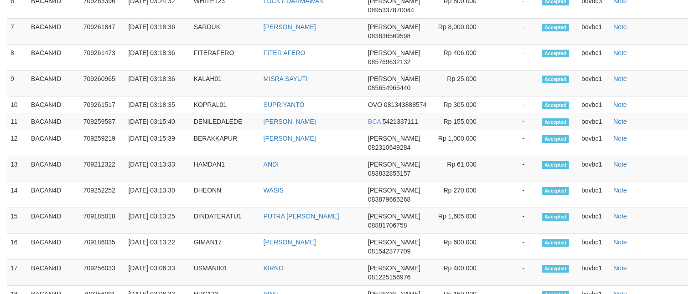
select select "**"
select select
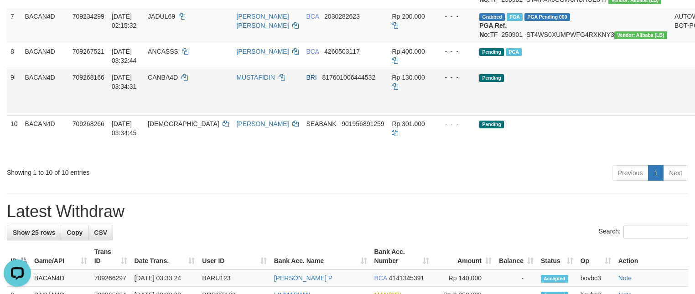
scroll to position [0, 0]
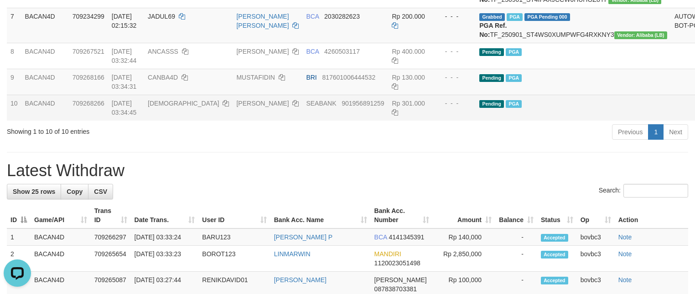
click at [446, 180] on h1 "Latest Withdraw" at bounding box center [347, 171] width 681 height 18
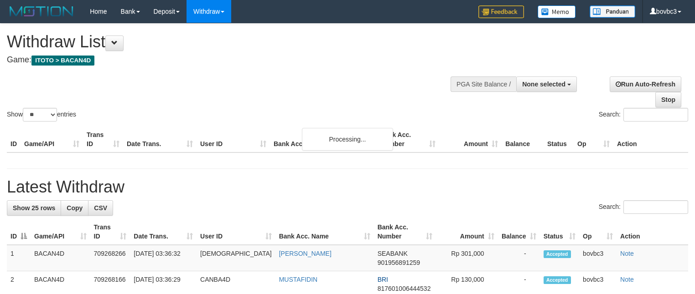
select select
select select "**"
select select
select select "**"
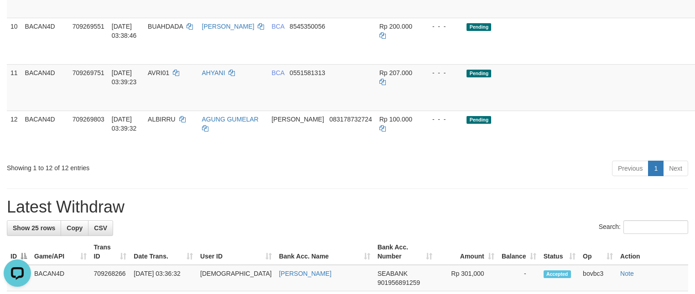
scroll to position [449, 0]
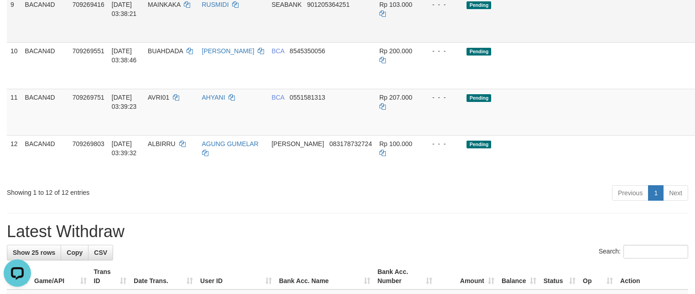
click at [694, 38] on link "Send PGA" at bounding box center [706, 29] width 15 height 16
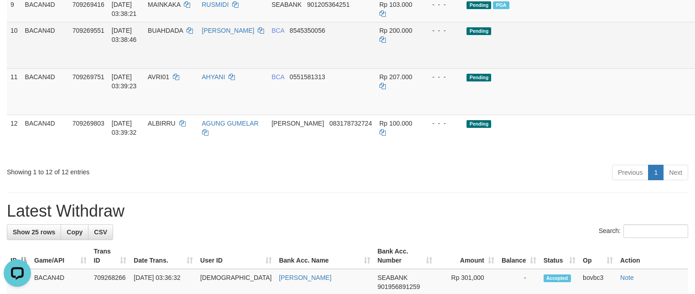
click at [694, 64] on link "Send PGA" at bounding box center [706, 55] width 15 height 16
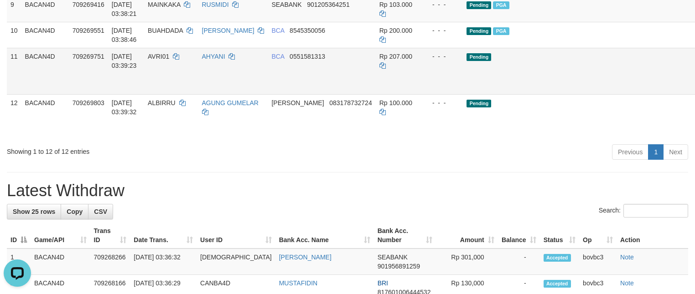
click at [694, 90] on link "Send PGA" at bounding box center [706, 81] width 15 height 16
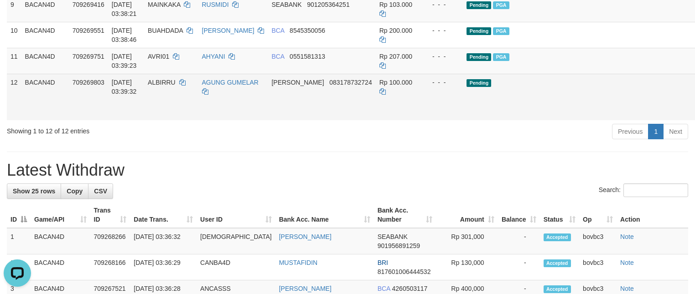
click at [694, 116] on link "Send PGA" at bounding box center [706, 107] width 15 height 16
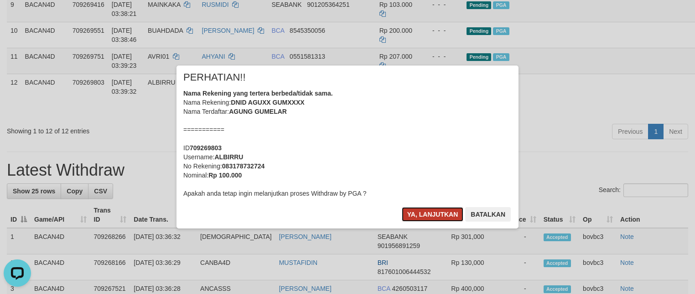
click at [452, 213] on button "Ya, lanjutkan" at bounding box center [433, 214] width 62 height 15
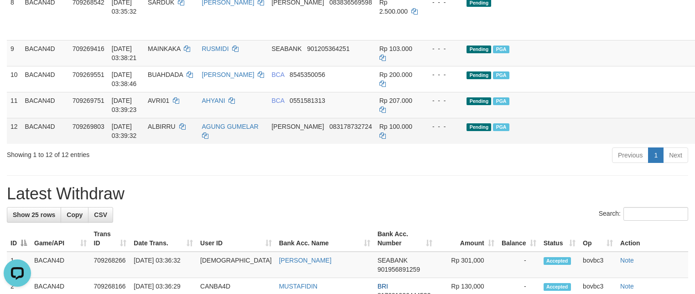
scroll to position [381, 0]
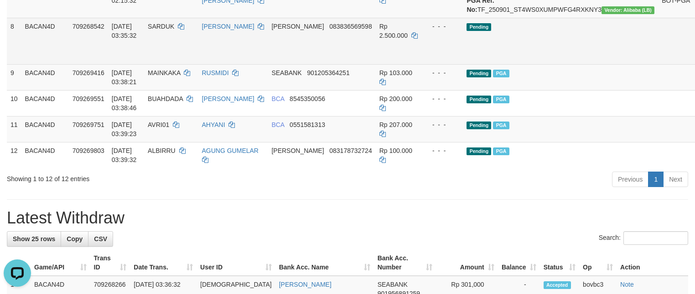
click at [174, 30] on span "SARDUK" at bounding box center [161, 26] width 26 height 7
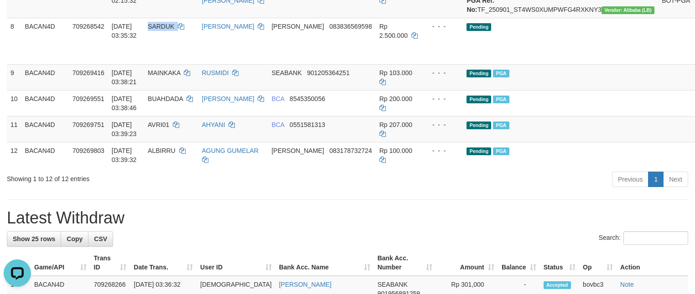
copy td "SARDUK"
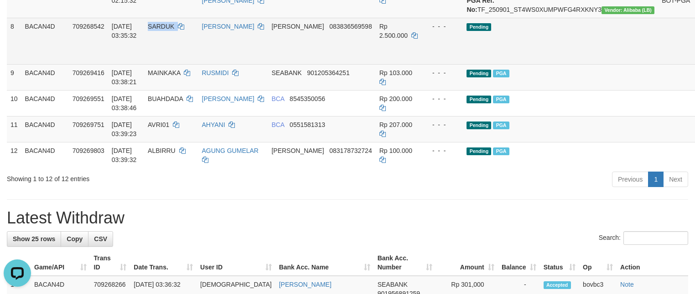
click at [694, 60] on link "Send PGA" at bounding box center [706, 51] width 15 height 16
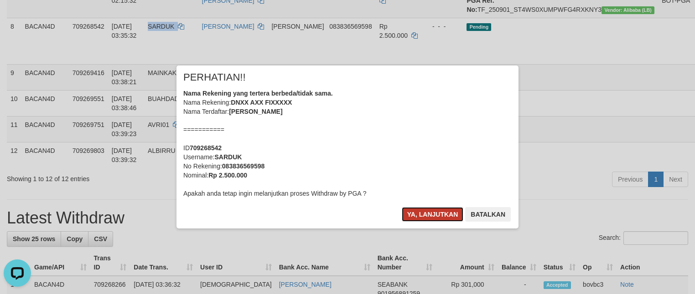
click at [449, 212] on button "Ya, lanjutkan" at bounding box center [433, 214] width 62 height 15
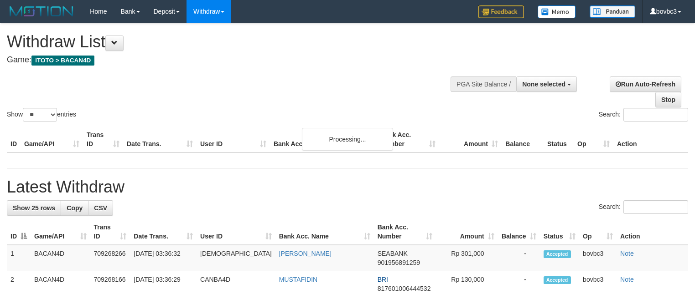
select select
select select "**"
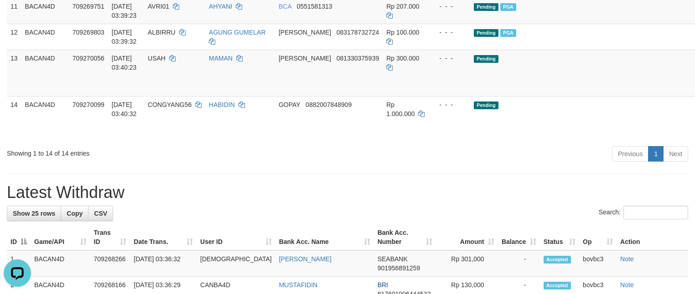
scroll to position [478, 0]
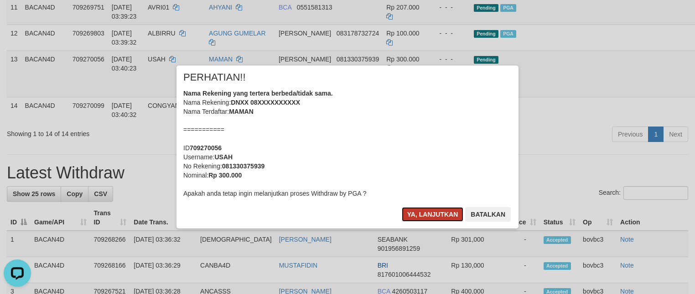
click at [428, 213] on button "Ya, lanjutkan" at bounding box center [433, 214] width 62 height 15
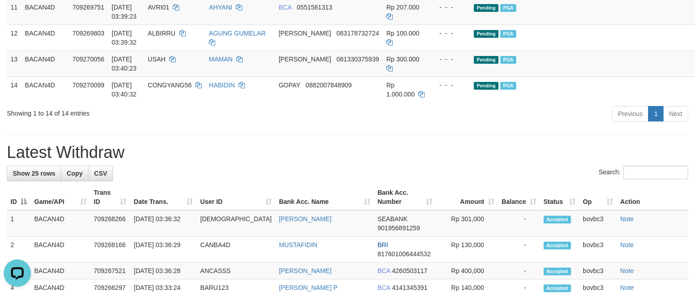
scroll to position [409, 0]
